Goal: Transaction & Acquisition: Purchase product/service

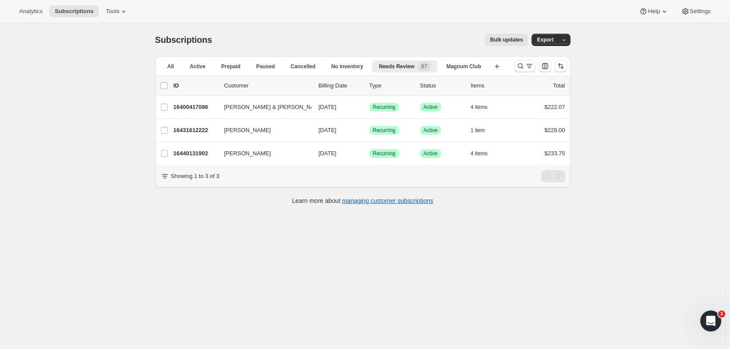
click at [522, 65] on icon "Search and filter results" at bounding box center [521, 66] width 9 height 9
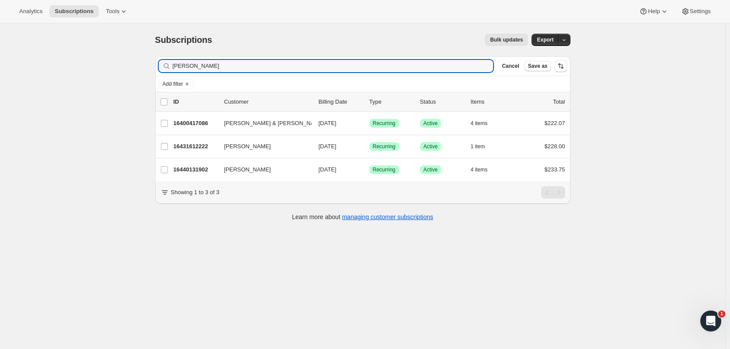
drag, startPoint x: 292, startPoint y: 66, endPoint x: 85, endPoint y: 69, distance: 206.9
click at [85, 69] on div "Subscriptions. This page is ready Subscriptions Bulk updates More actions Bulk …" at bounding box center [363, 197] width 726 height 349
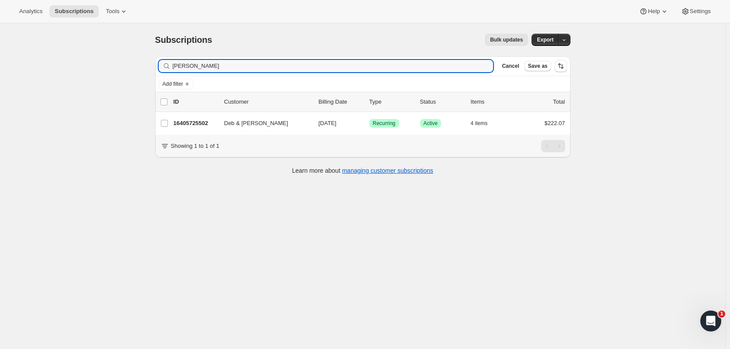
type input "deb johnson"
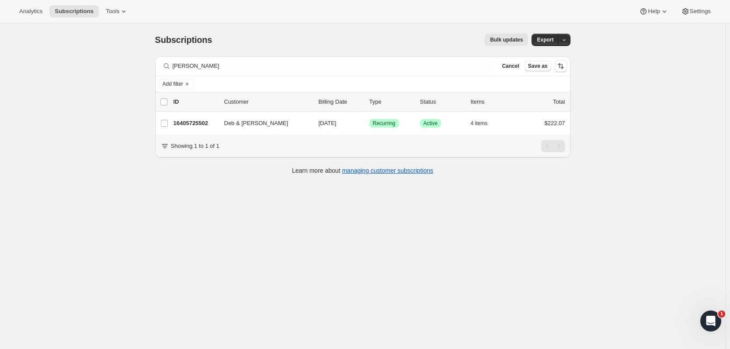
click at [184, 119] on p "16405725502" at bounding box center [196, 123] width 44 height 9
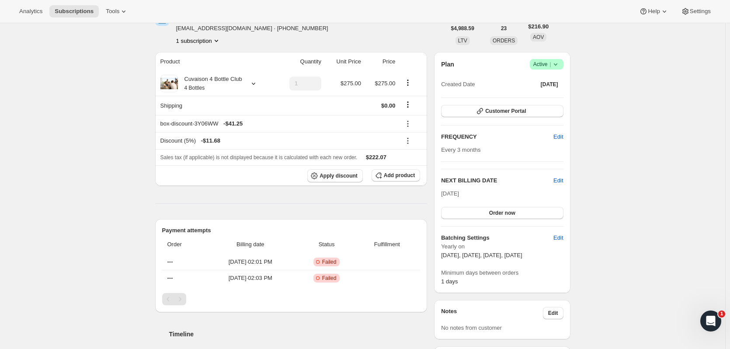
scroll to position [64, 0]
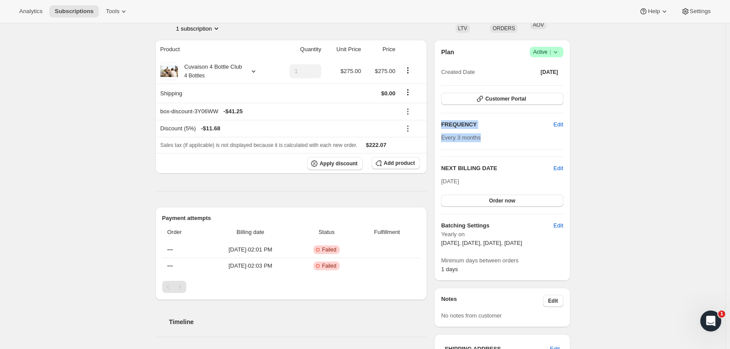
drag, startPoint x: 729, startPoint y: 159, endPoint x: 729, endPoint y: 100, distance: 59.5
click at [726, 100] on div "Subscription #16405725502. This page is ready Subscription #16405725502 Success…" at bounding box center [363, 330] width 726 height 742
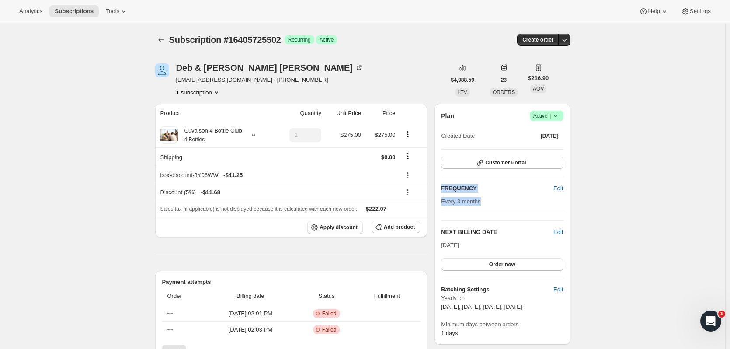
scroll to position [22, 0]
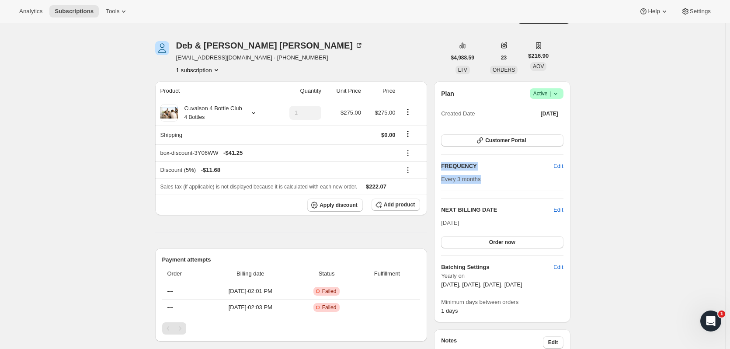
click at [543, 239] on button "Order now" at bounding box center [502, 242] width 122 height 12
click at [513, 242] on span "Click to confirm" at bounding box center [502, 242] width 40 height 7
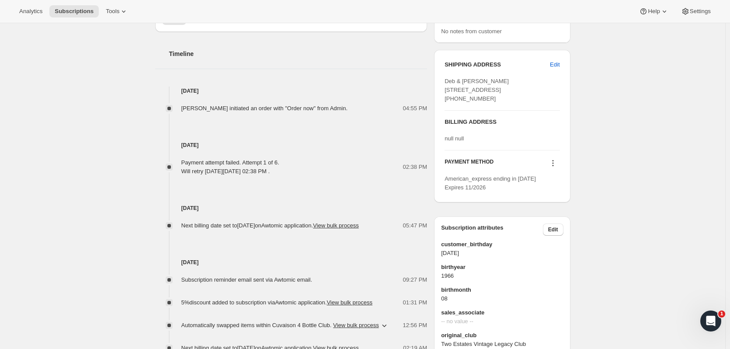
scroll to position [350, 0]
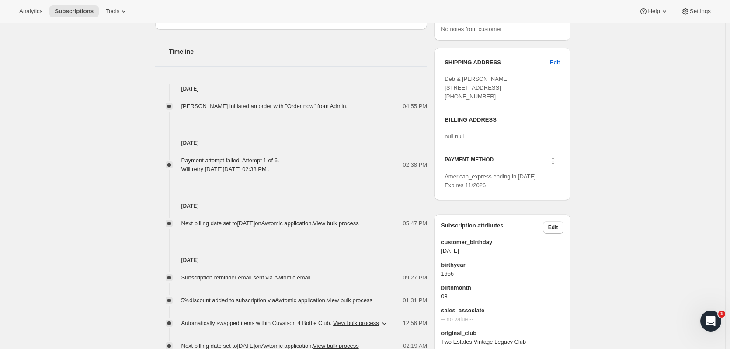
click at [554, 165] on icon at bounding box center [553, 161] width 9 height 9
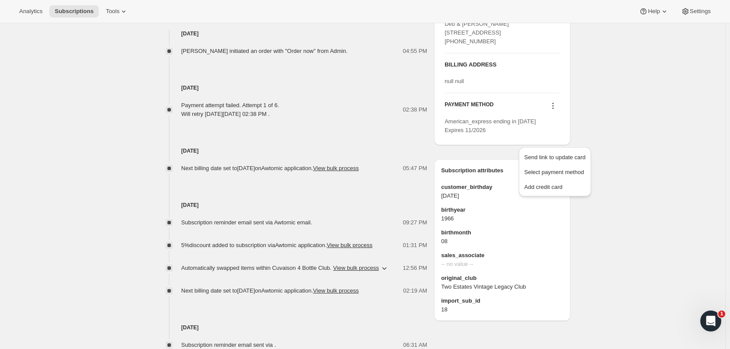
scroll to position [419, 0]
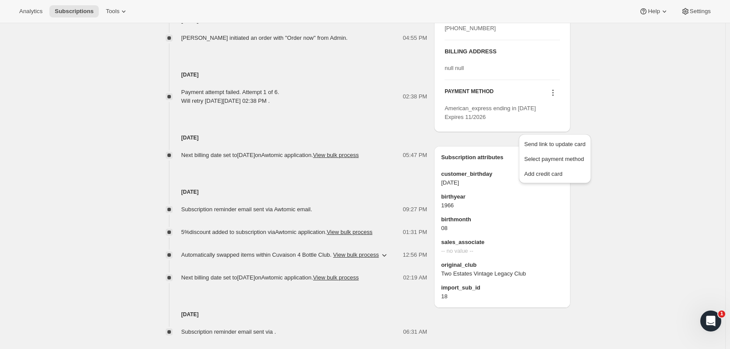
click at [555, 97] on icon at bounding box center [553, 92] width 9 height 9
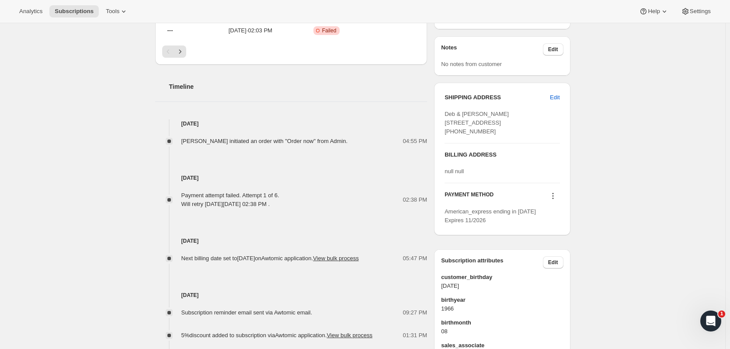
scroll to position [325, 0]
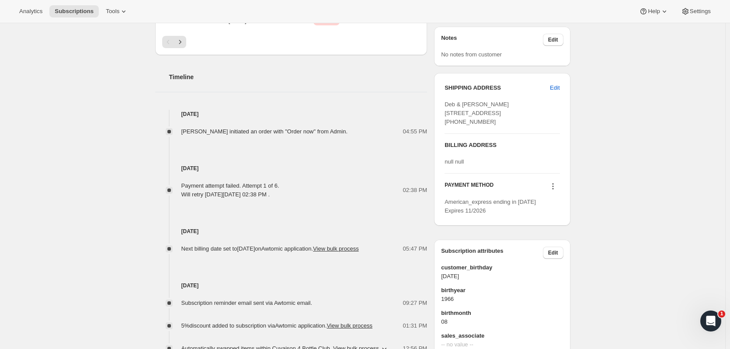
click at [555, 191] on icon at bounding box center [553, 186] width 9 height 9
click at [553, 265] on span "Add credit card" at bounding box center [543, 267] width 38 height 7
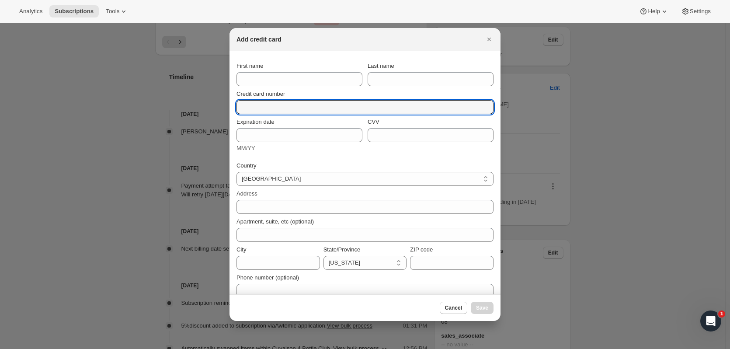
click at [260, 105] on input "Credit card number" at bounding box center [362, 107] width 250 height 14
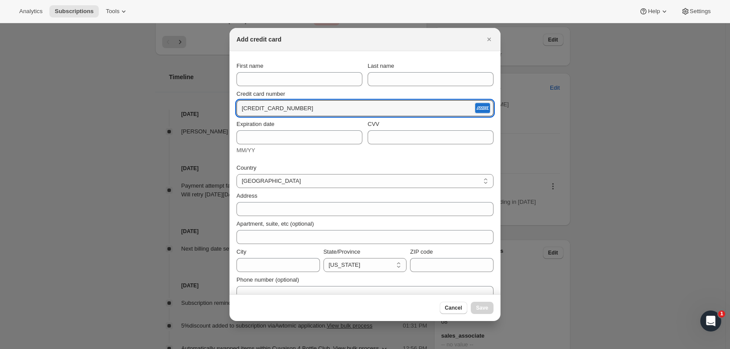
type input "3411 585244 53002"
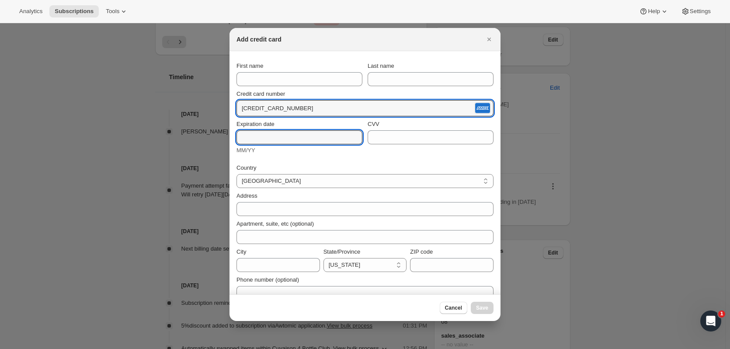
click at [246, 133] on input "Expiration date" at bounding box center [300, 137] width 126 height 14
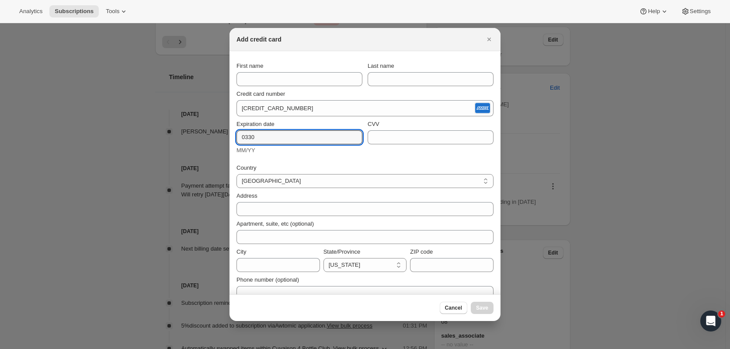
type input "0330"
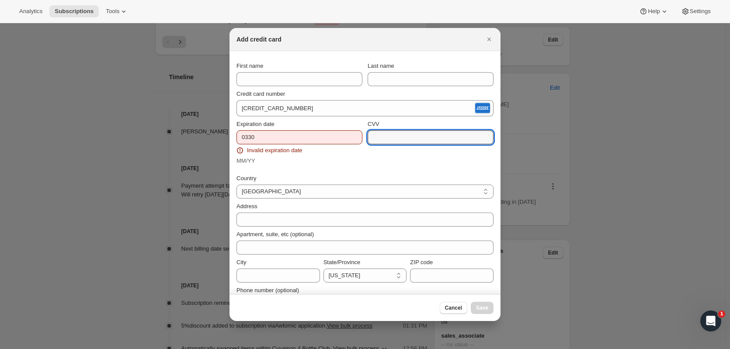
click at [389, 135] on input "CVV" at bounding box center [431, 137] width 126 height 14
type input "9567"
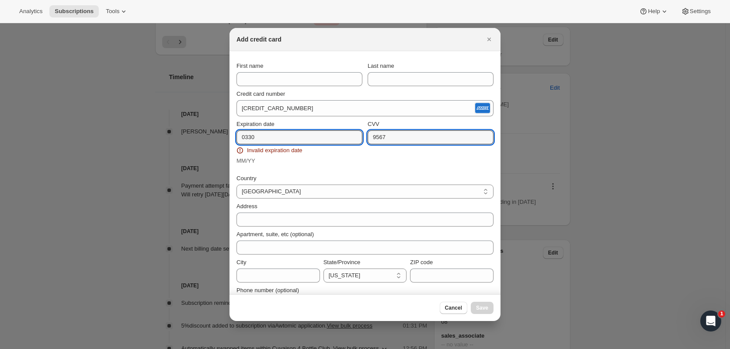
click at [287, 137] on input "0330" at bounding box center [300, 137] width 126 height 14
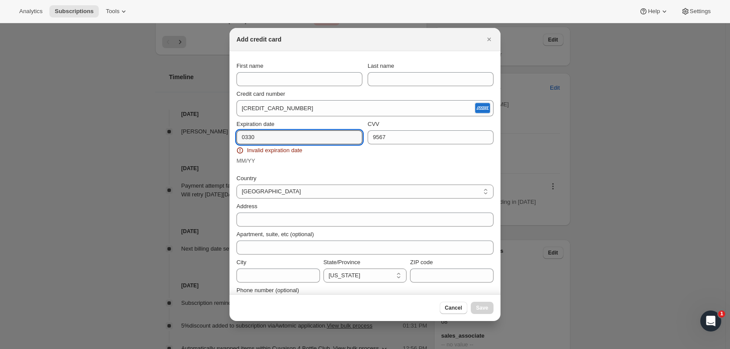
click at [249, 138] on input "0330" at bounding box center [300, 137] width 126 height 14
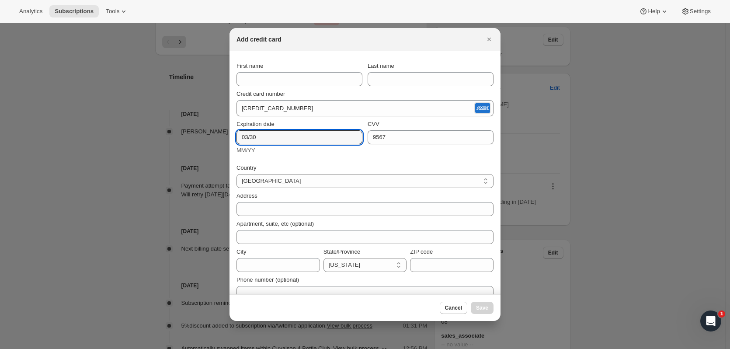
type input "03/30"
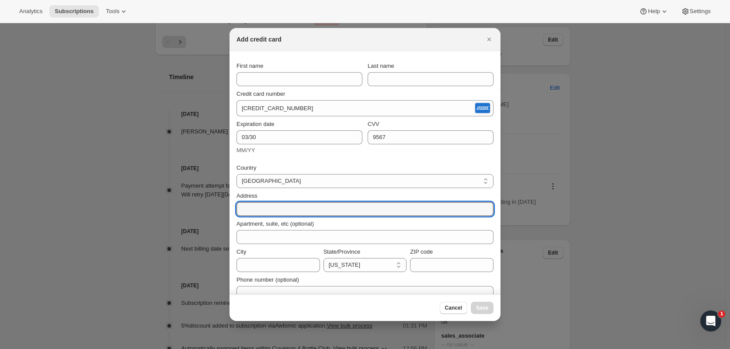
paste input "2200 Victory Parkway"
type input "2200 Victory Parkway"
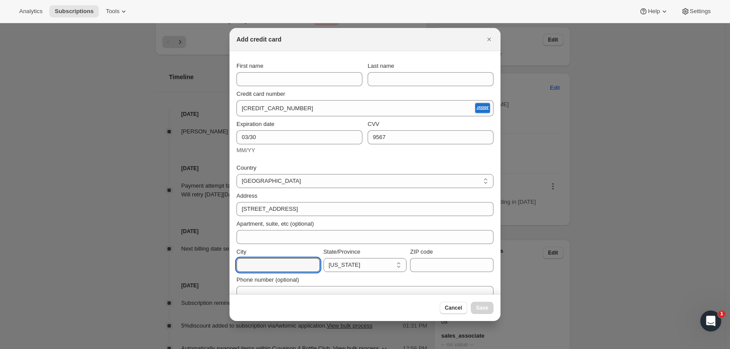
paste input "Cincinnati"
type input "Cincinnati"
click at [339, 265] on select "California Arizona Colorado Idaho Montana Washington Wyoming Nevada Oregon New …" at bounding box center [366, 265] width 84 height 14
select select "OH"
click at [324, 258] on select "California Arizona Colorado Idaho Montana Washington Wyoming Nevada Oregon New …" at bounding box center [366, 265] width 84 height 14
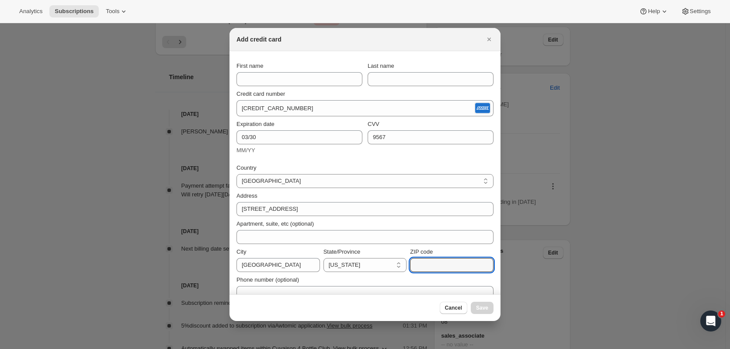
click at [425, 266] on input "ZIP code" at bounding box center [452, 265] width 84 height 14
paste input "45206"
type input "45206"
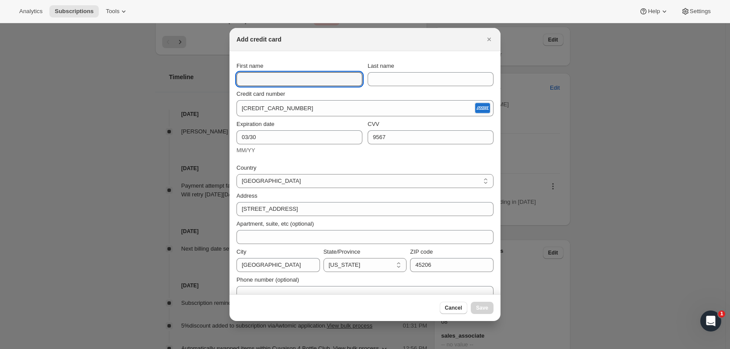
click at [298, 79] on input "First name" at bounding box center [300, 79] width 126 height 14
type input "Deborah"
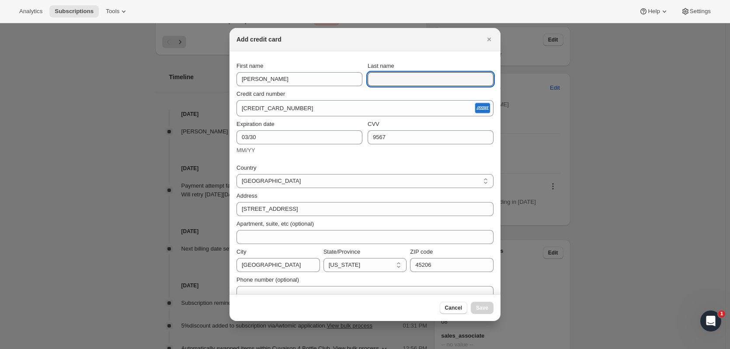
click at [402, 77] on input "Last name" at bounding box center [431, 79] width 126 height 14
type input "[PERSON_NAME]"
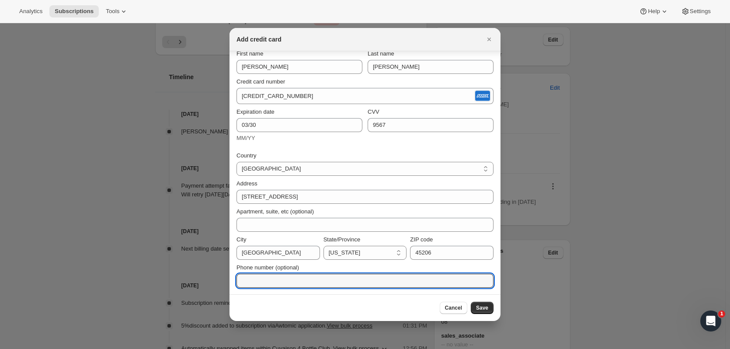
paste input "(513) 205-4675"
type input "(513) 205-4675"
click at [484, 304] on button "Save" at bounding box center [482, 308] width 23 height 12
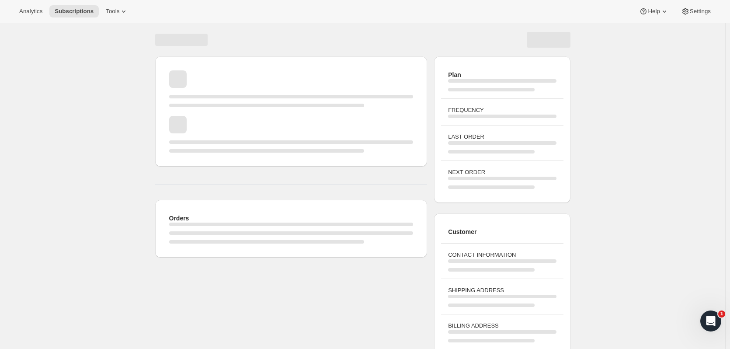
scroll to position [46, 0]
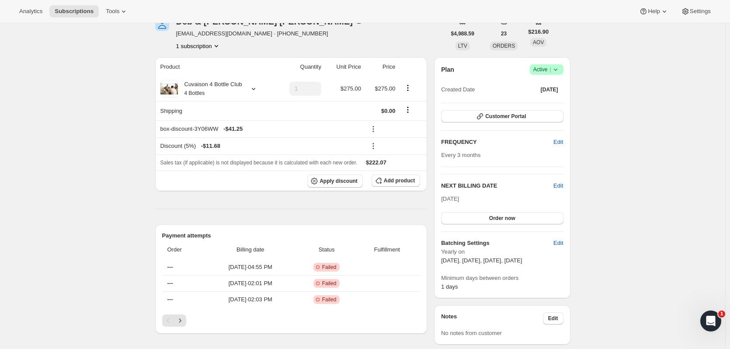
click at [559, 211] on div "Nov 1, 2025 Order now" at bounding box center [502, 210] width 122 height 30
click at [558, 214] on button "Order now" at bounding box center [502, 218] width 122 height 12
click at [534, 221] on button "Click to confirm" at bounding box center [502, 218] width 122 height 12
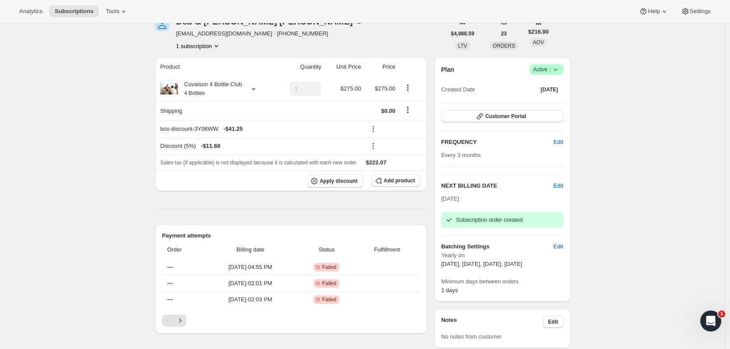
scroll to position [0, 0]
